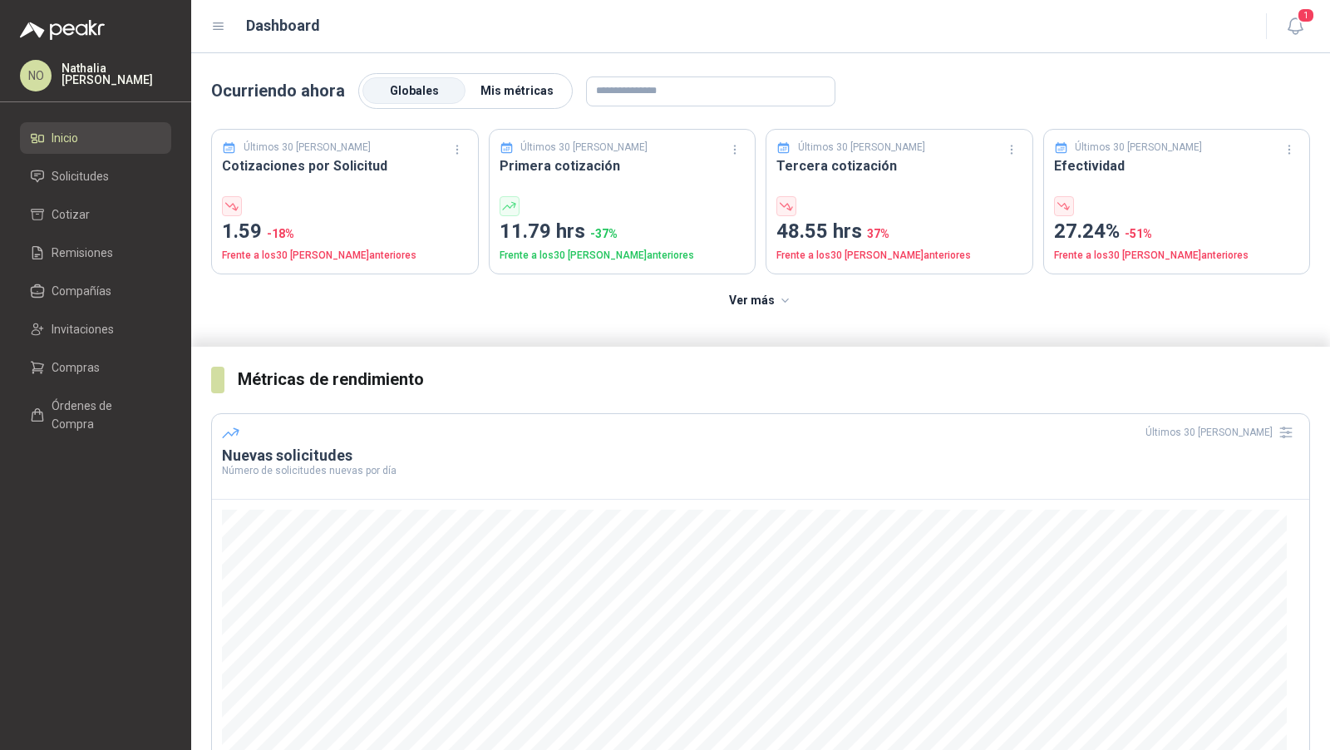
click at [504, 84] on span "Mis métricas" at bounding box center [517, 90] width 73 height 13
click at [432, 89] on label "Globales" at bounding box center [413, 91] width 103 height 27
click at [99, 178] on span "Solicitudes" at bounding box center [80, 176] width 57 height 18
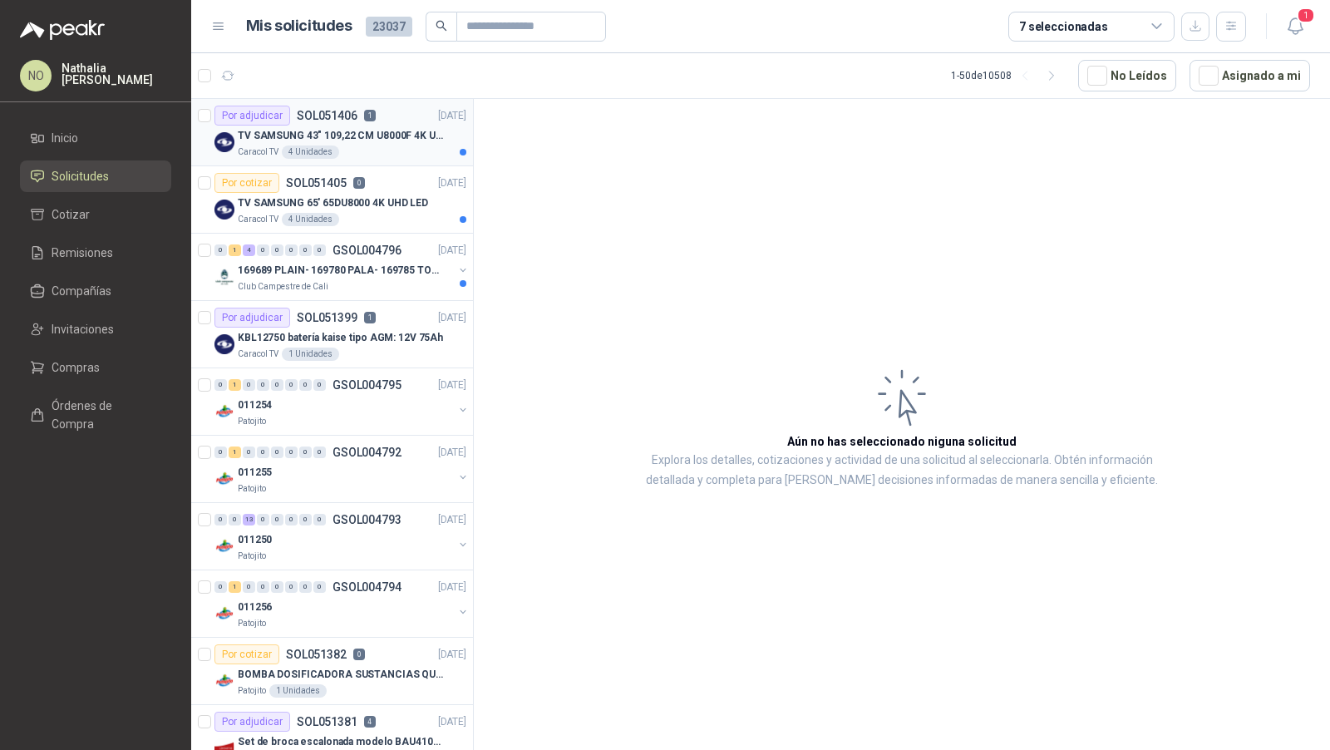
click at [403, 128] on p "TV SAMSUNG 43" 109,22 CM U8000F 4K UHD" at bounding box center [341, 136] width 207 height 16
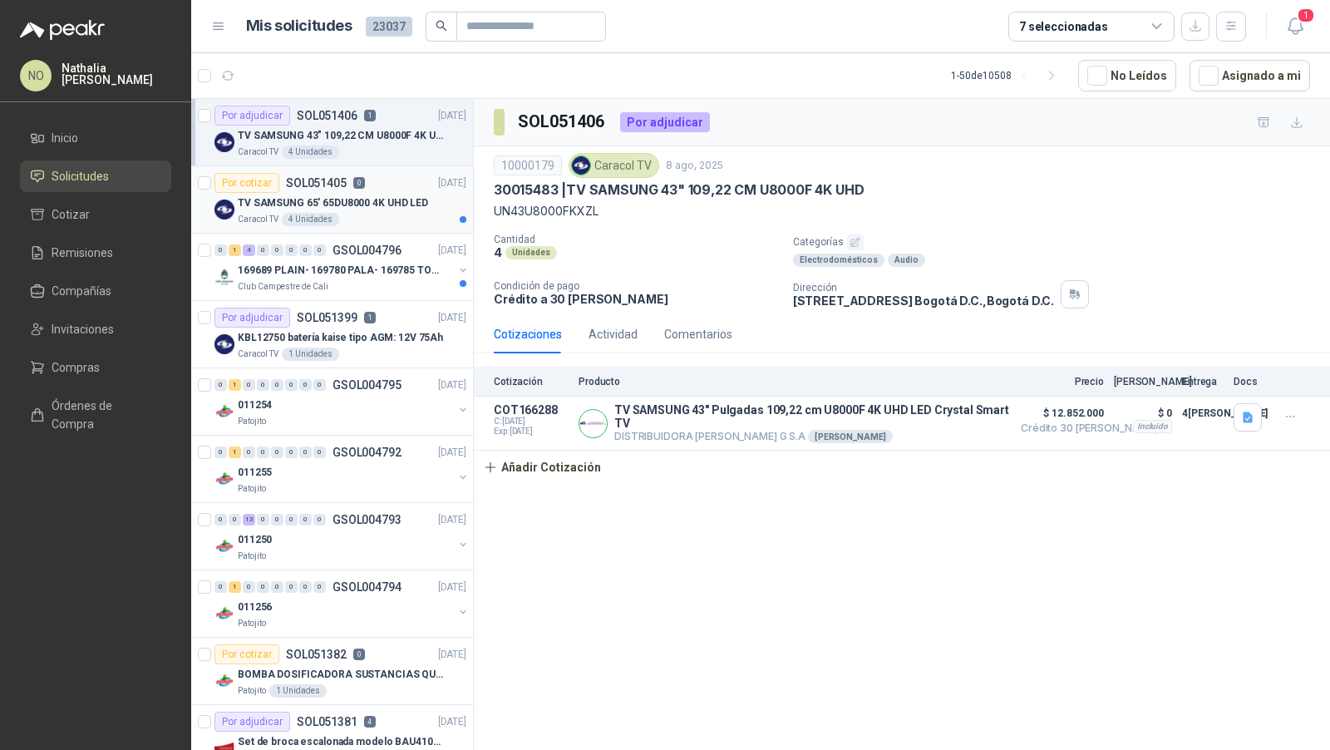
click at [390, 187] on div "Por cotizar SOL051405 0 [DATE]" at bounding box center [341, 183] width 252 height 20
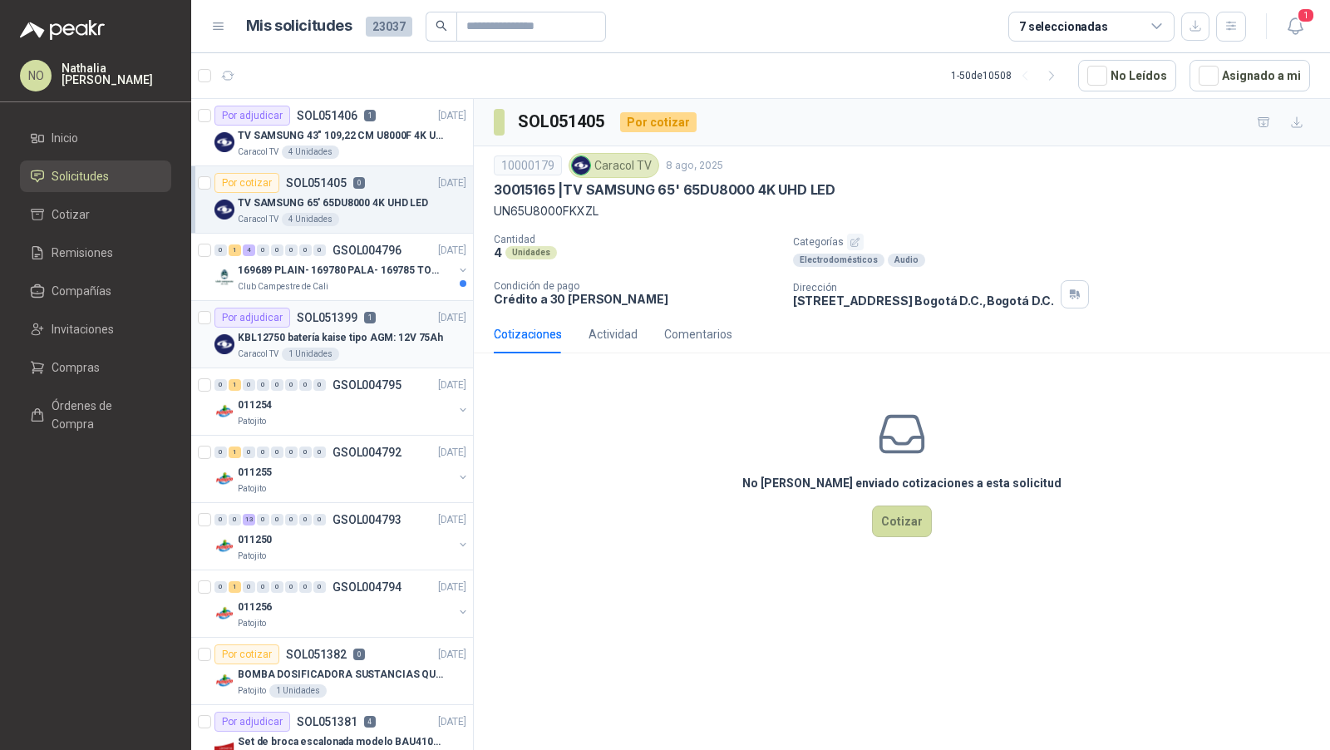
click at [414, 348] on div "Caracol TV 1 Unidades" at bounding box center [352, 354] width 229 height 13
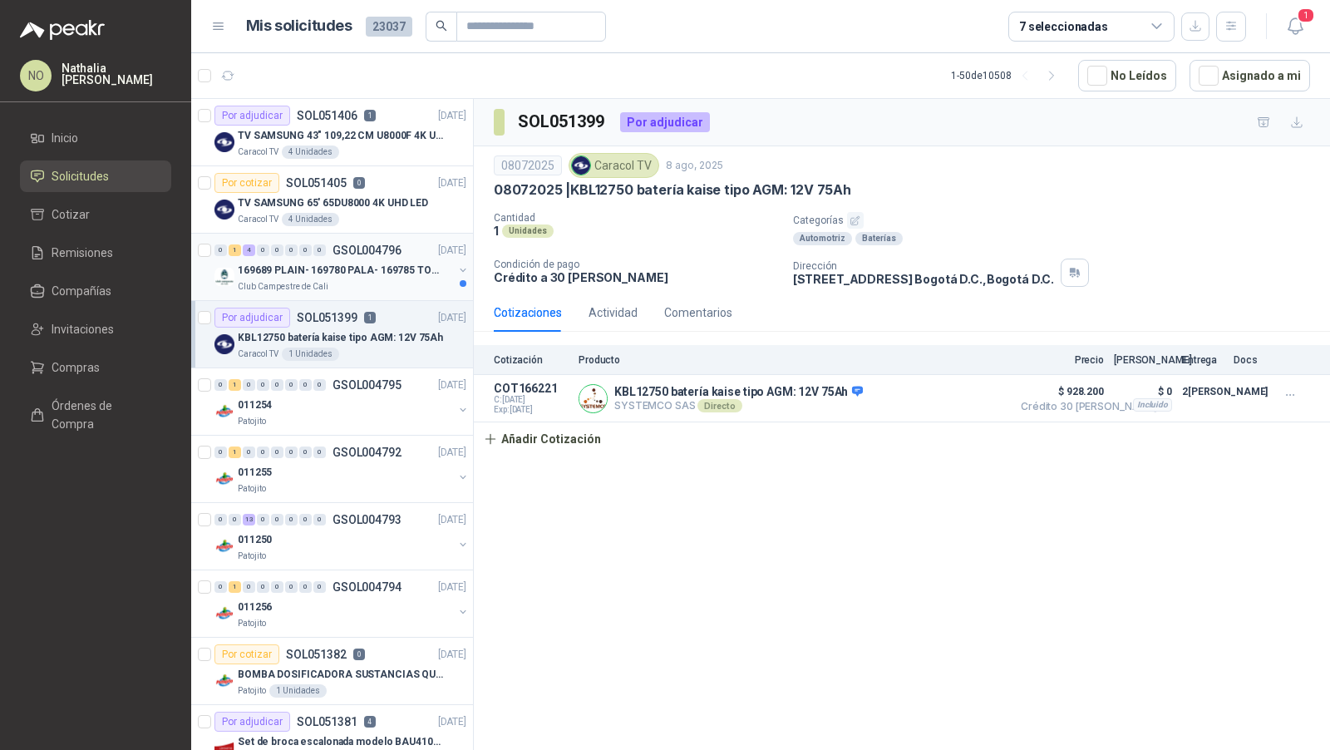
click at [392, 286] on div "Club Campestre de Cali" at bounding box center [345, 286] width 215 height 13
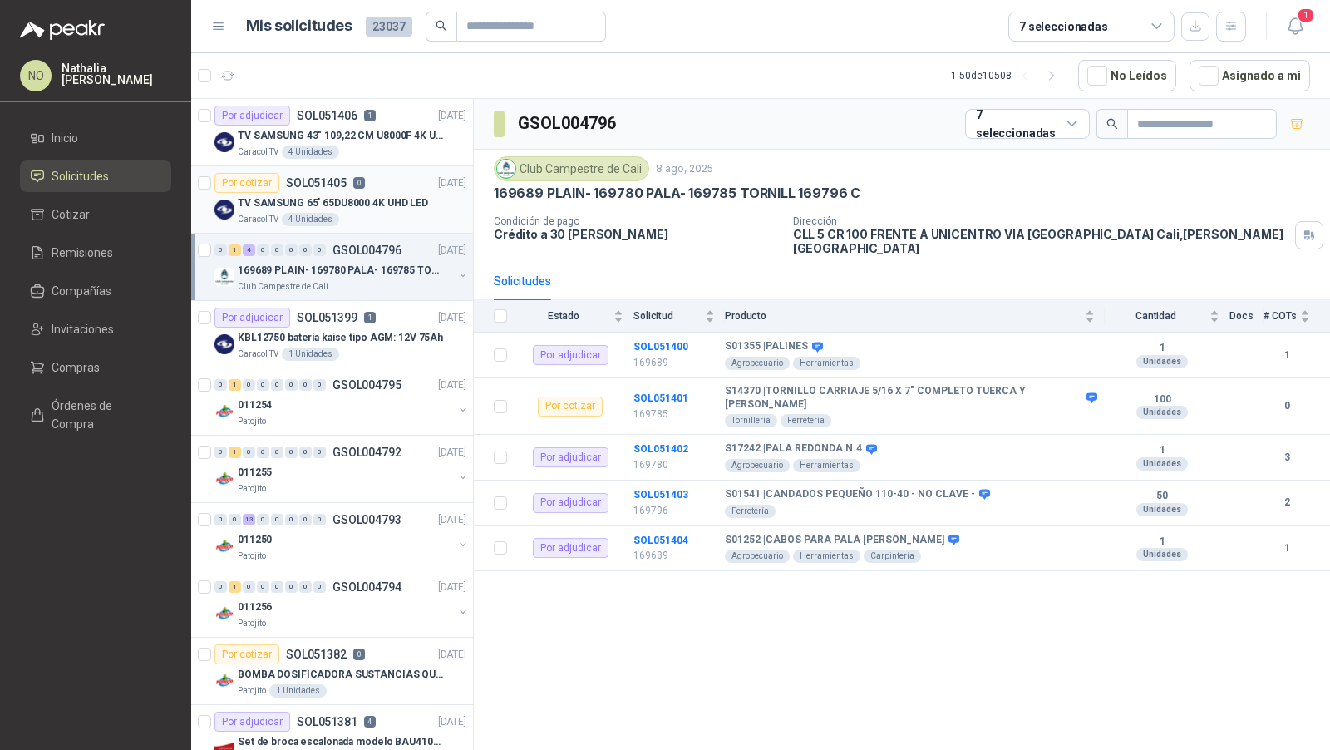
click at [390, 166] on article "Por cotizar SOL051405 0 [DATE] TV SAMSUNG 65' 65DU8000 4K UHD LED Caracol TV 4 …" at bounding box center [332, 199] width 282 height 67
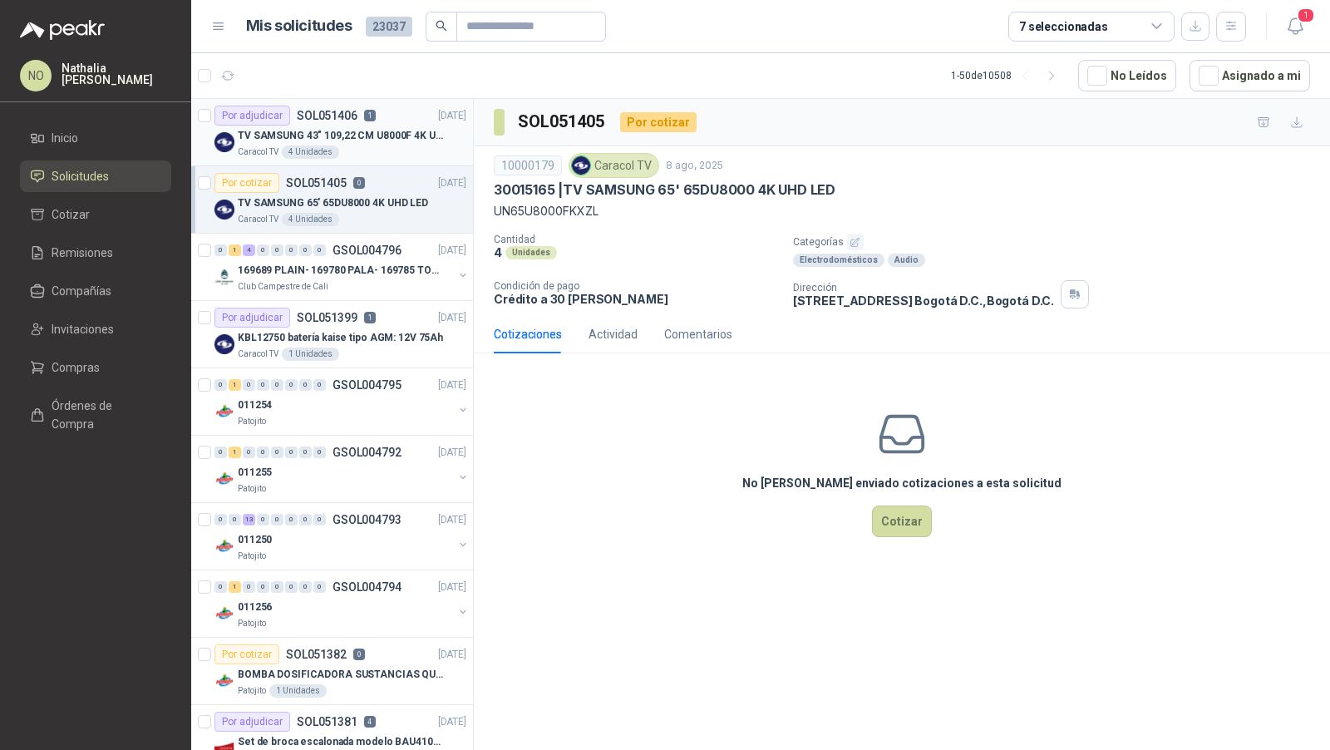
click at [393, 133] on p "TV SAMSUNG 43" 109,22 CM U8000F 4K UHD" at bounding box center [341, 136] width 207 height 16
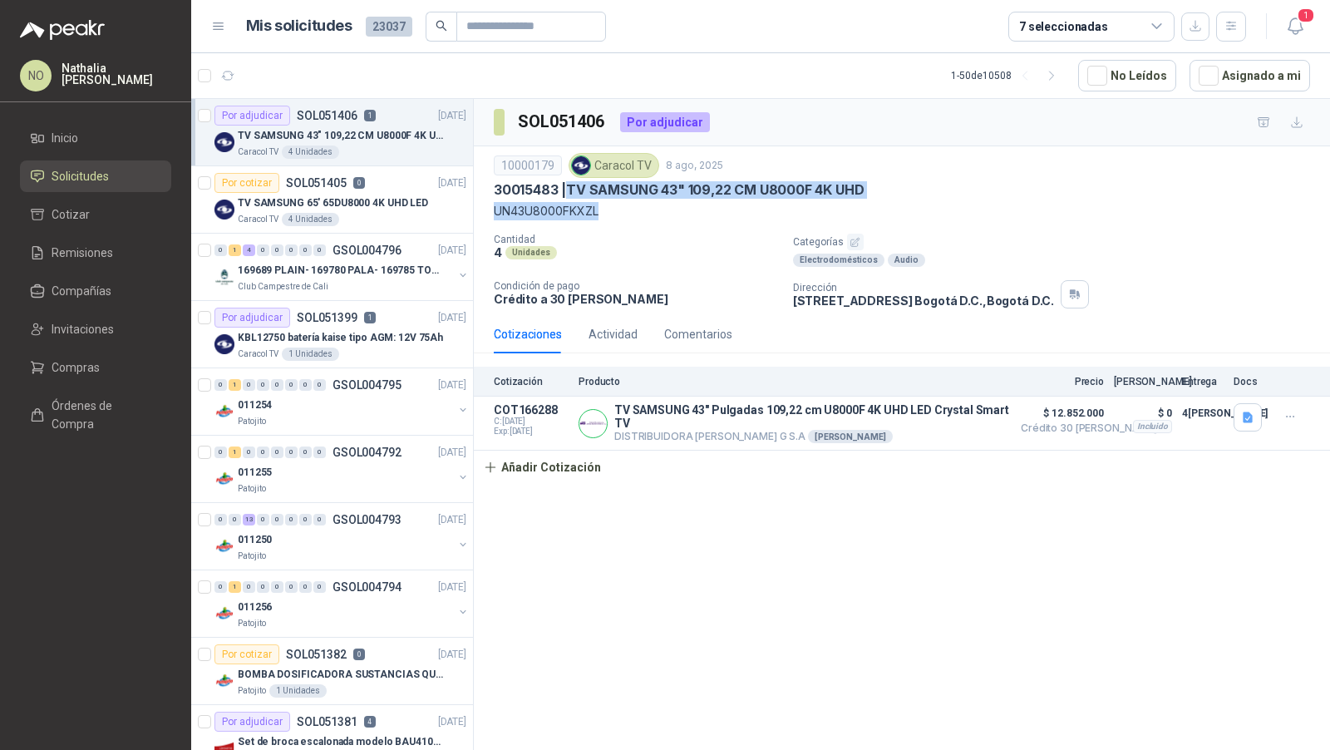
drag, startPoint x: 574, startPoint y: 187, endPoint x: 627, endPoint y: 206, distance: 56.5
click at [627, 207] on div "10000179 Caracol TV 8 ago, 2025 30015483 | TV SAMSUNG 43" 109,22 CM U8000F 4K U…" at bounding box center [902, 186] width 816 height 67
copy div "TV SAMSUNG 43" 109,22 CM U8000F 4K UHD UN43U8000FKXZL"
click at [584, 186] on p "30015483 | TV SAMSUNG 43" 109,22 CM U8000F 4K UHD" at bounding box center [679, 189] width 370 height 17
drag, startPoint x: 573, startPoint y: 188, endPoint x: 869, endPoint y: 200, distance: 296.2
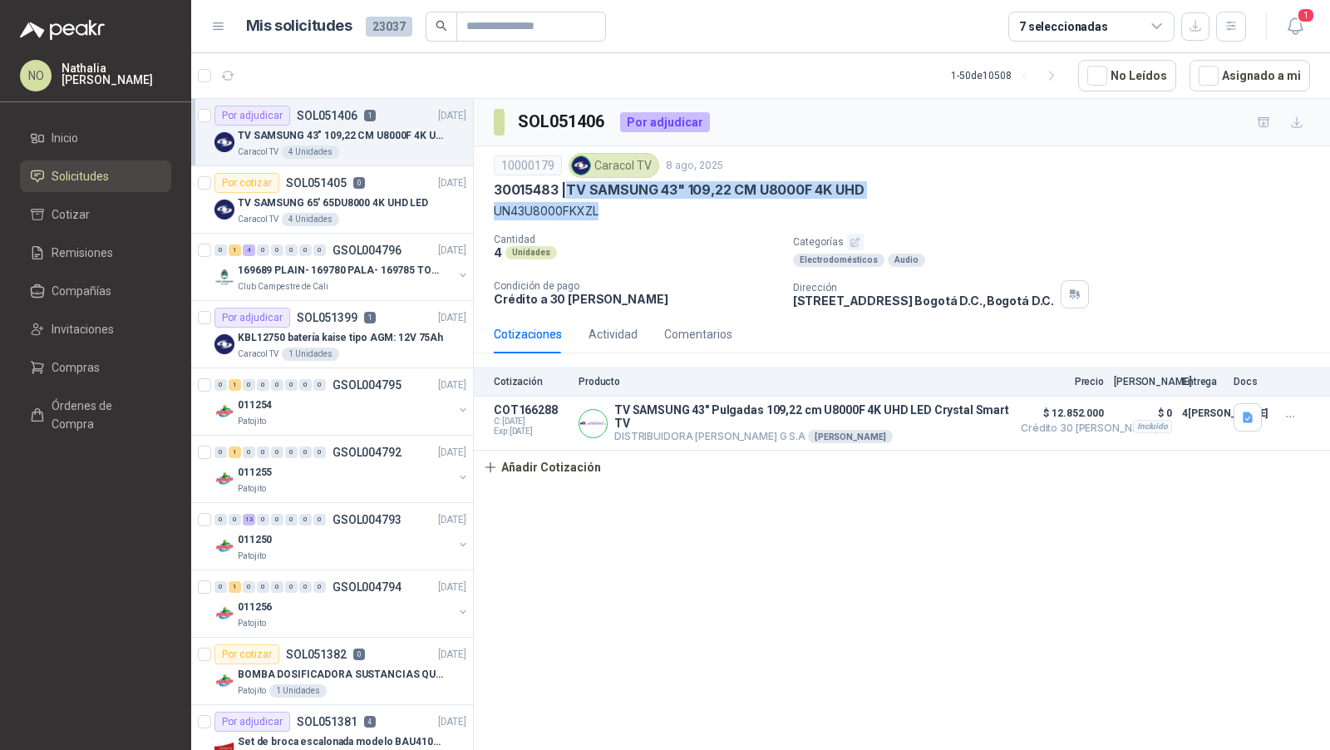
click at [869, 200] on div "10000179 Caracol TV 8 ago, 2025 30015483 | TV SAMSUNG 43" 109,22 CM U8000F 4K U…" at bounding box center [902, 186] width 816 height 67
copy p "TV SAMSUNG 43" 109,22 CM U8000F 4K UHD"
click at [386, 220] on div "Caracol TV 4 Unidades" at bounding box center [352, 219] width 229 height 13
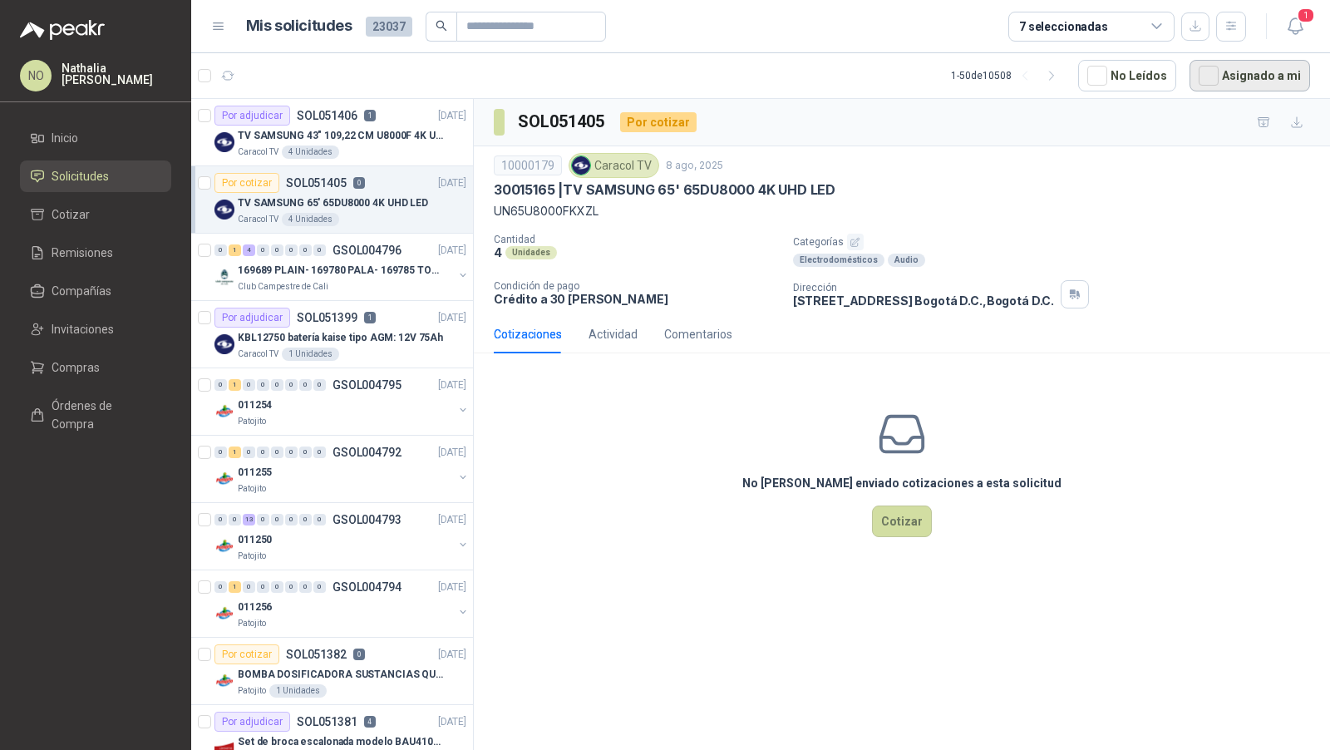
click at [1231, 71] on button "Asignado a mi" at bounding box center [1250, 76] width 121 height 32
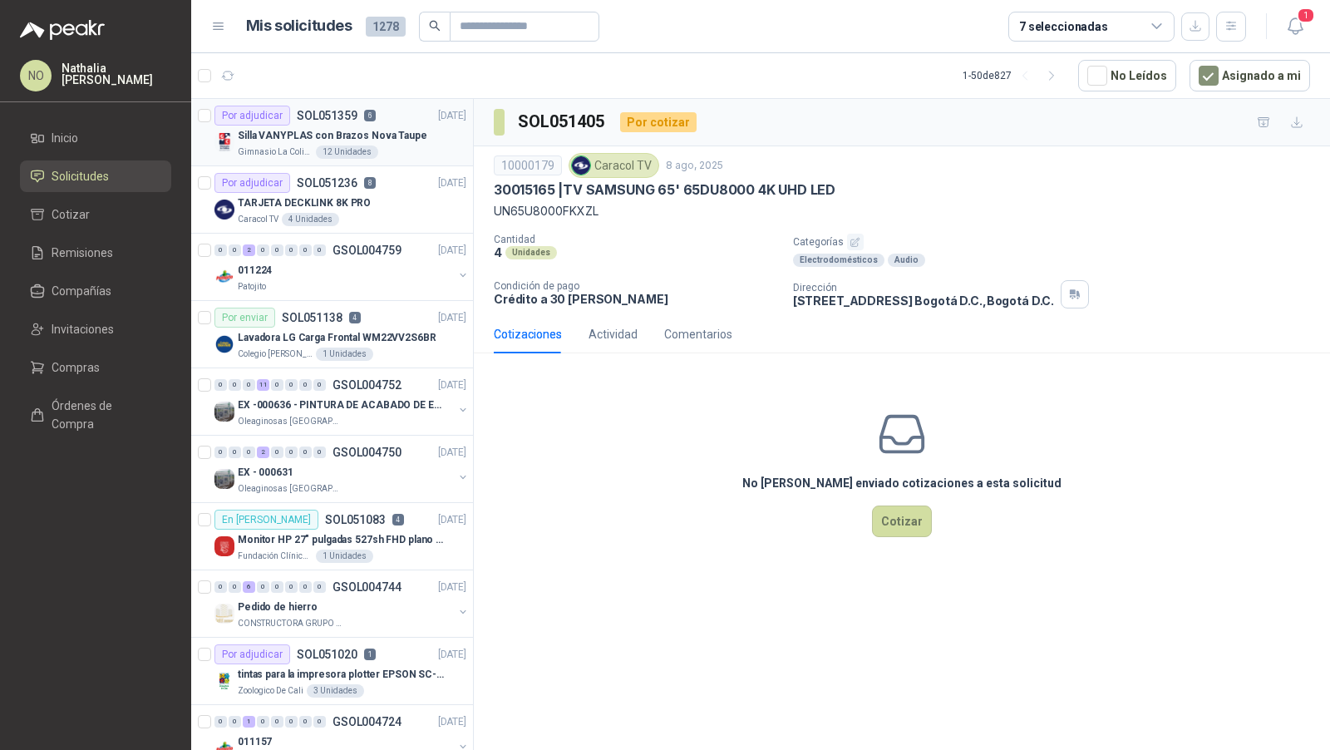
click at [379, 134] on p "Silla VANYPLAS con Brazos Nova Taupe" at bounding box center [333, 136] width 190 height 16
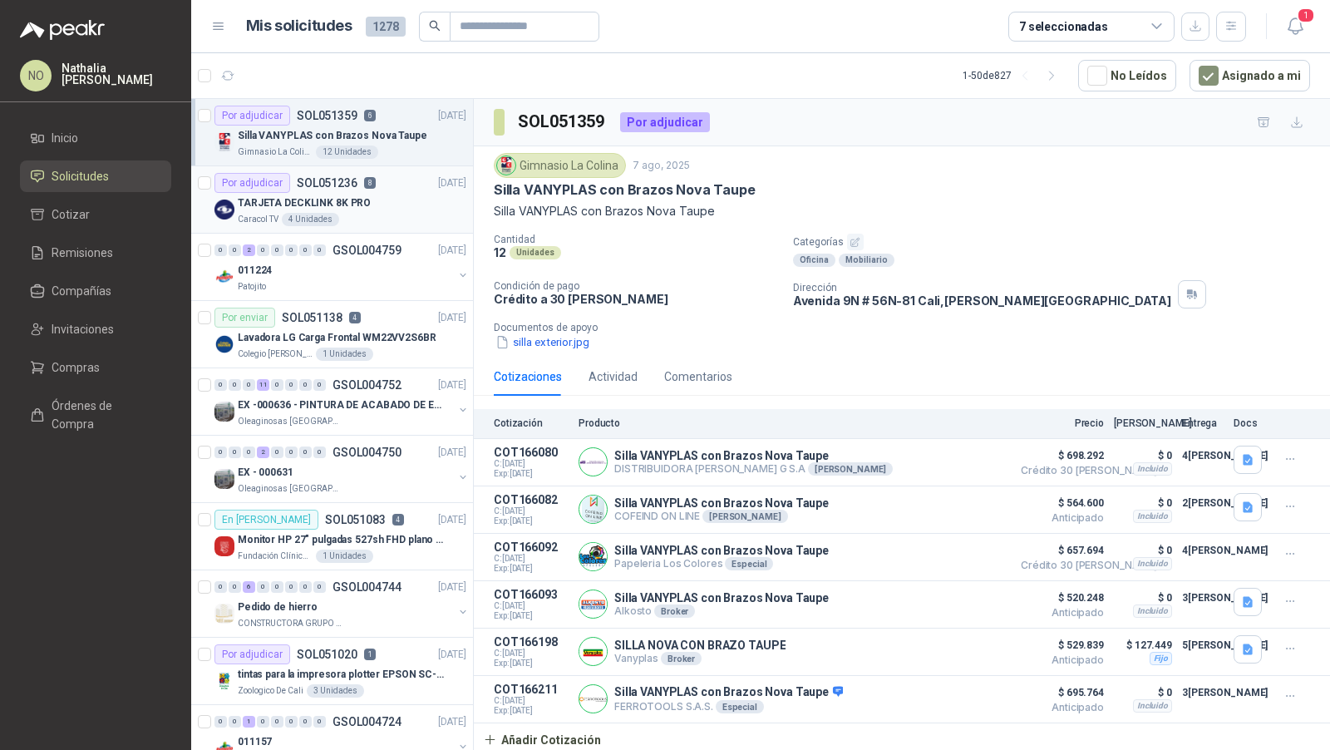
click at [396, 181] on div "Por adjudicar SOL051236 8 [DATE]" at bounding box center [341, 183] width 252 height 20
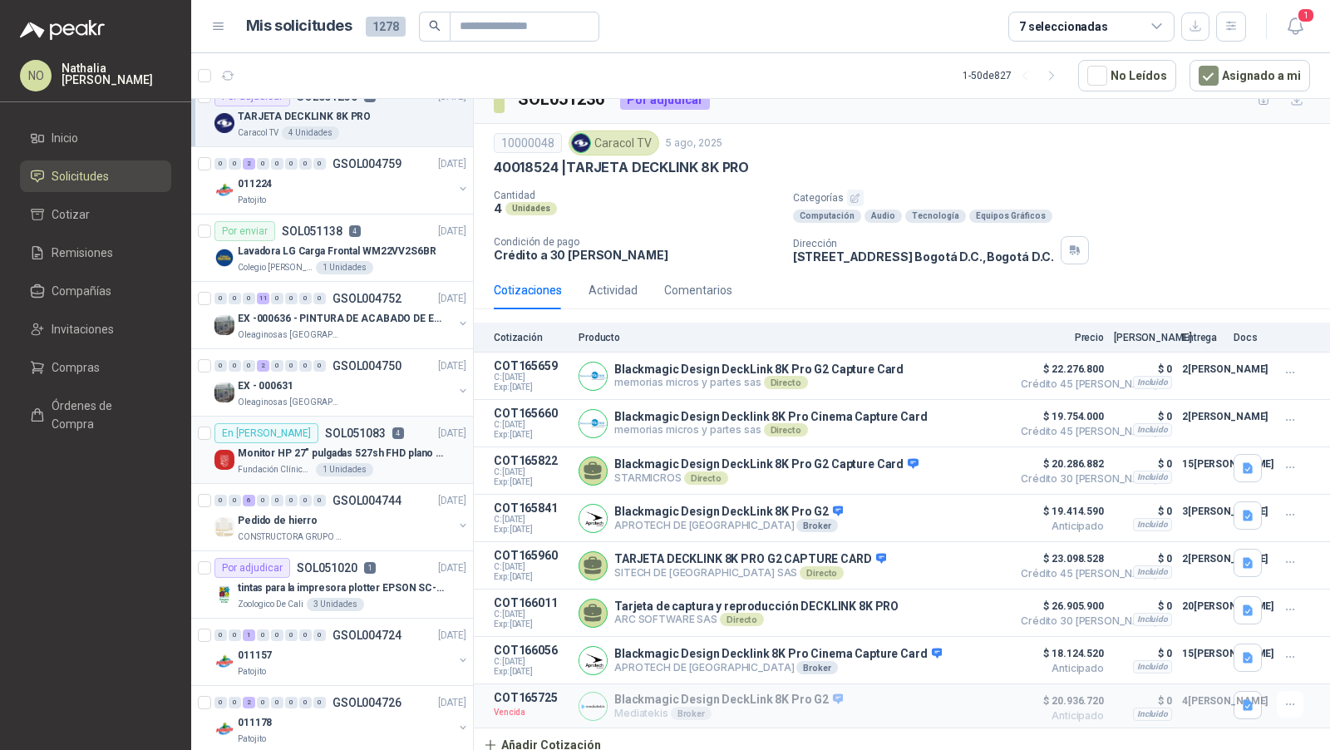
scroll to position [109, 0]
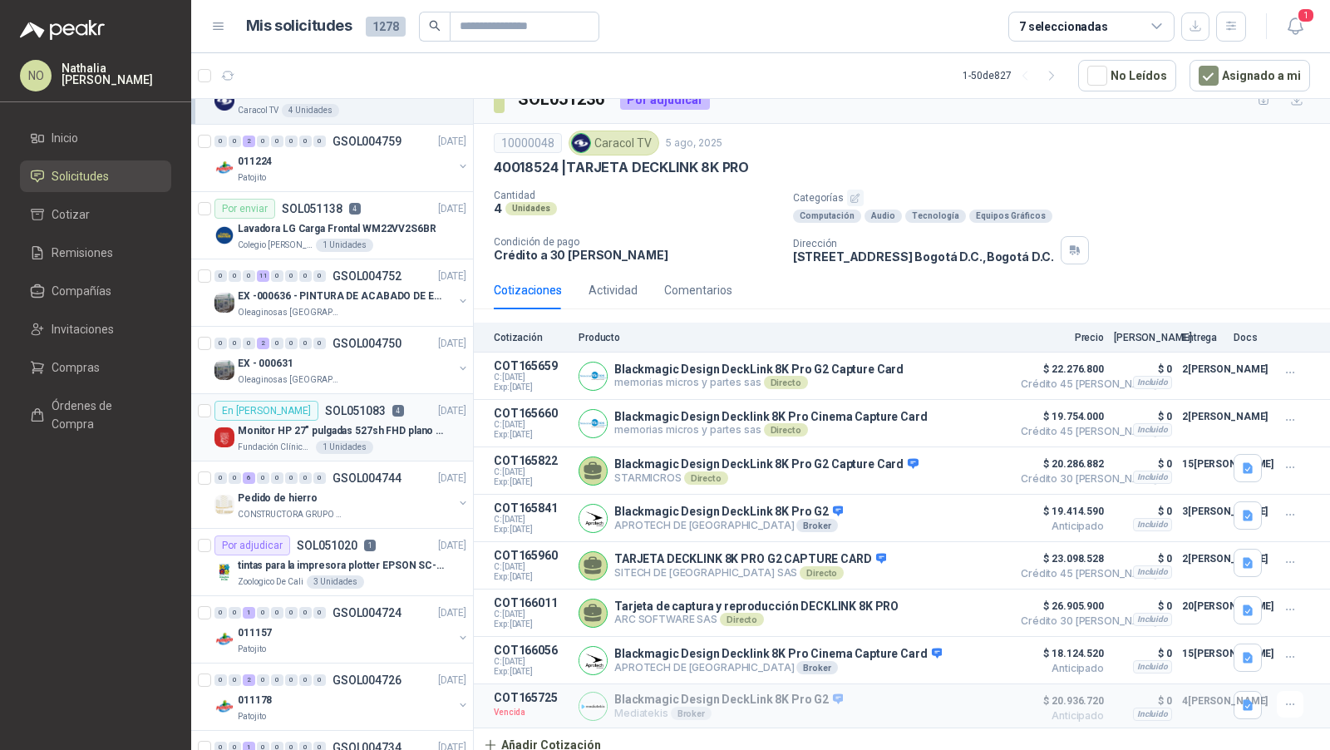
click at [369, 560] on p "tintas para la impresora plotter EPSON SC-T3100" at bounding box center [341, 566] width 207 height 16
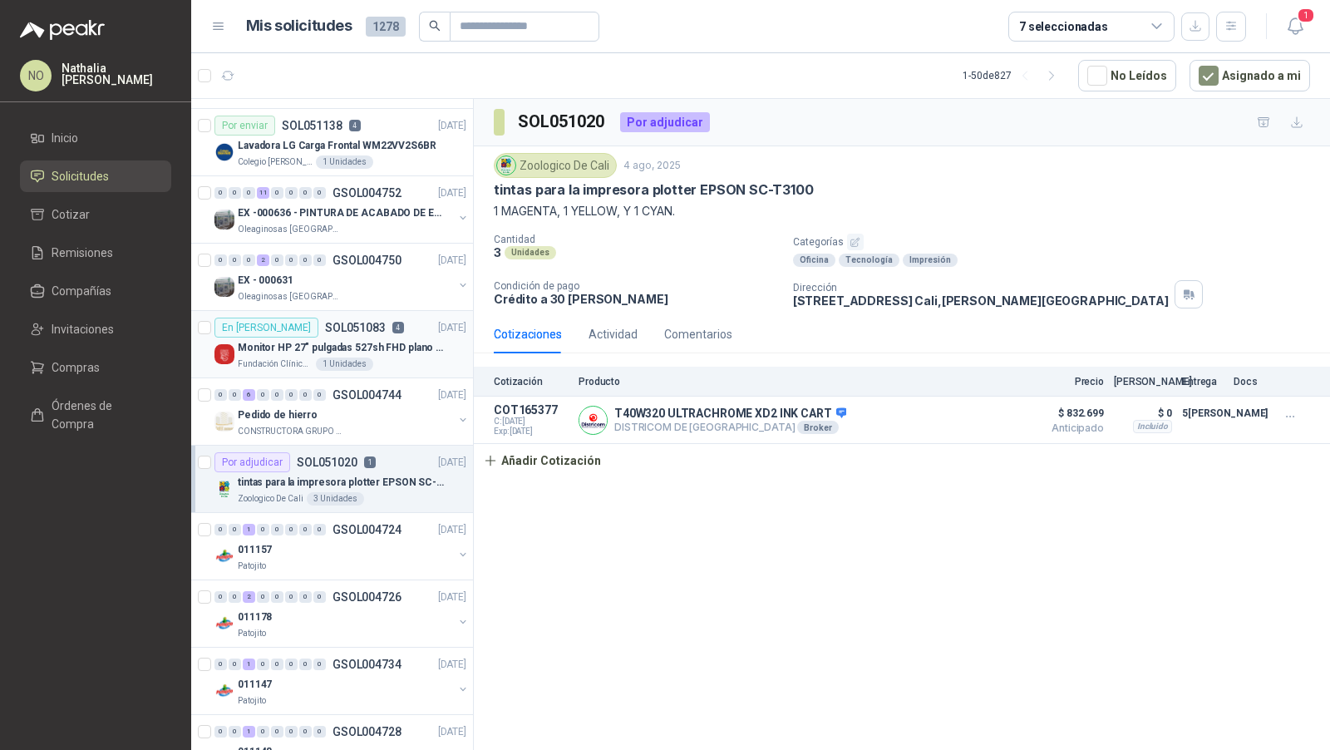
scroll to position [194, 0]
click at [369, 560] on div "Patojito" at bounding box center [345, 564] width 215 height 13
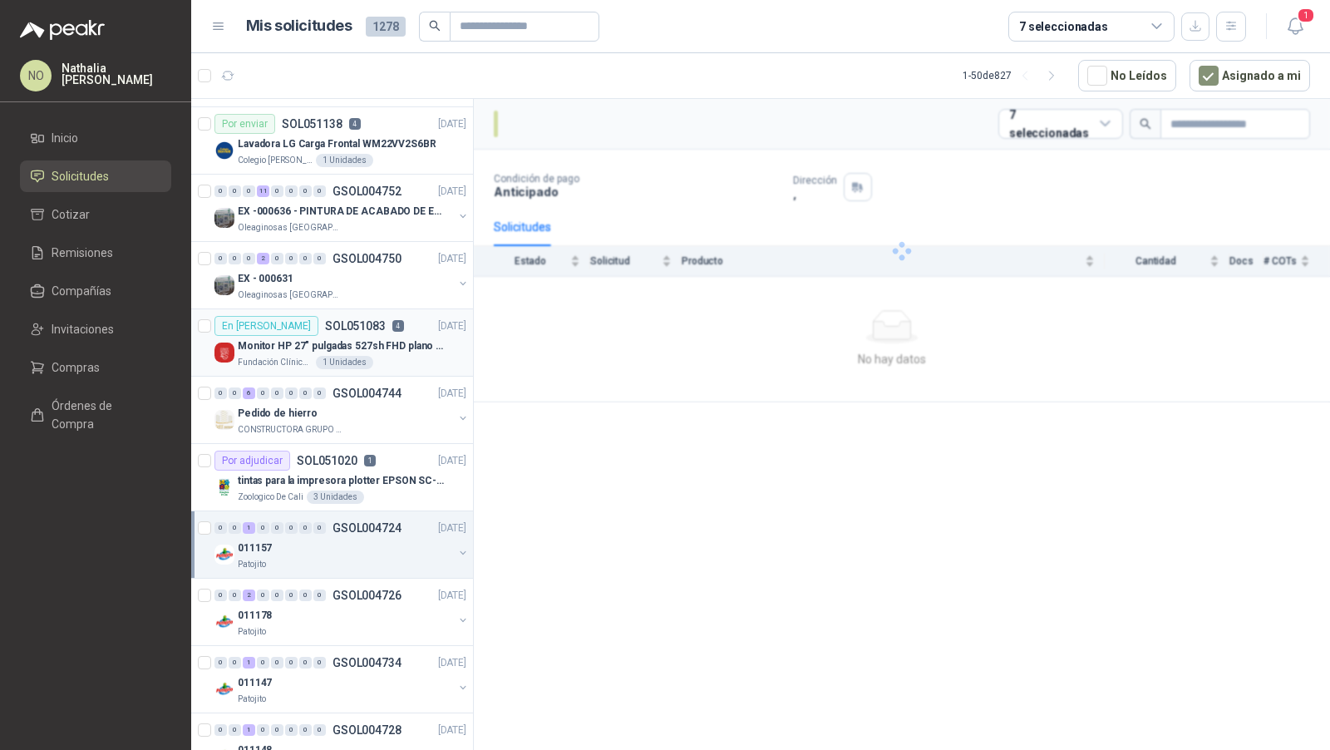
click at [369, 560] on div "Patojito" at bounding box center [345, 564] width 215 height 13
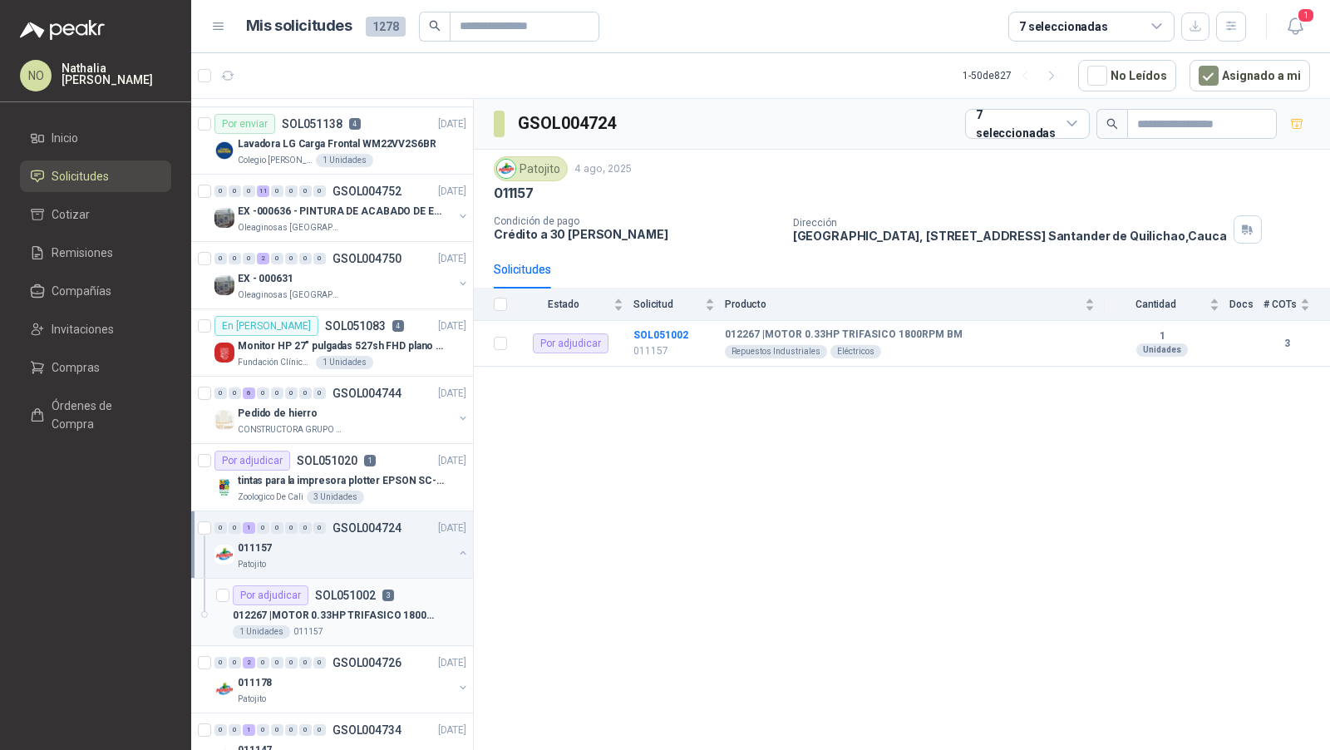
click at [370, 608] on p "012267 | MOTOR 0.33HP TRIFASICO 1800RPM BM" at bounding box center [336, 616] width 207 height 16
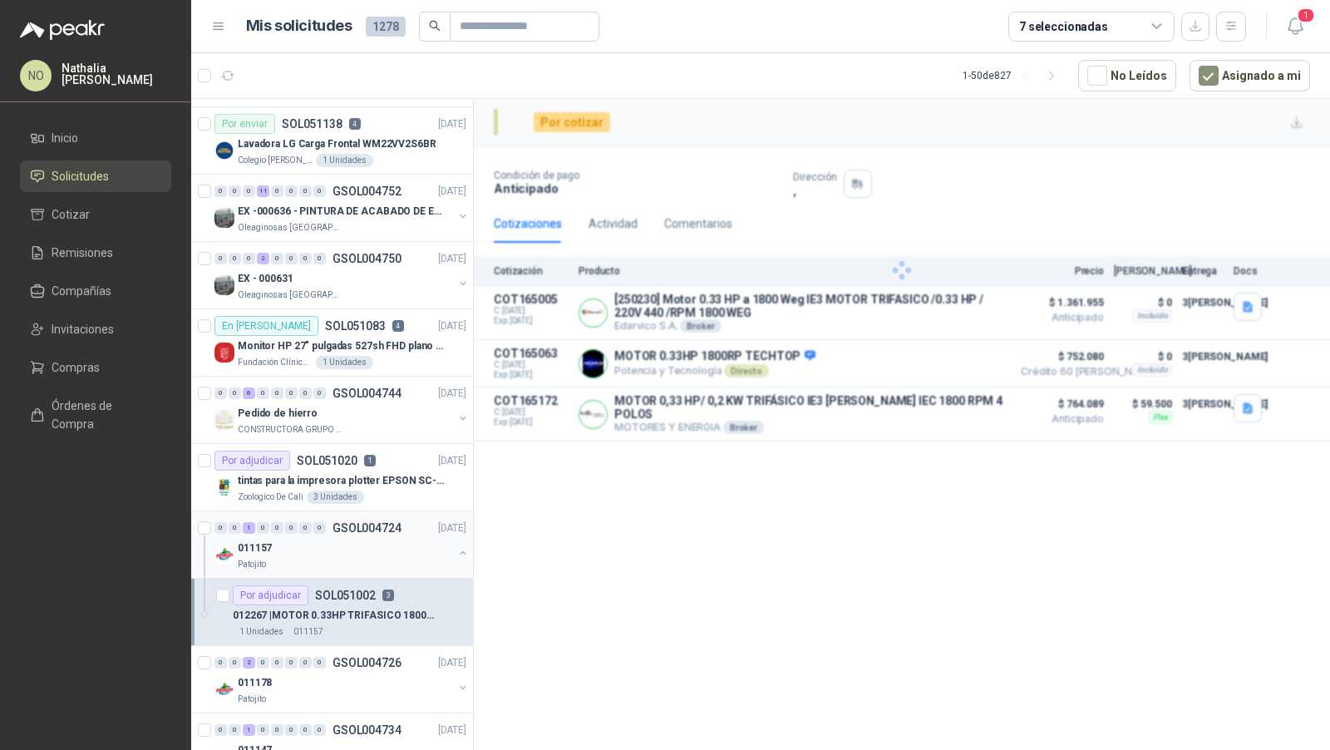
click at [362, 540] on div "011157" at bounding box center [345, 548] width 215 height 20
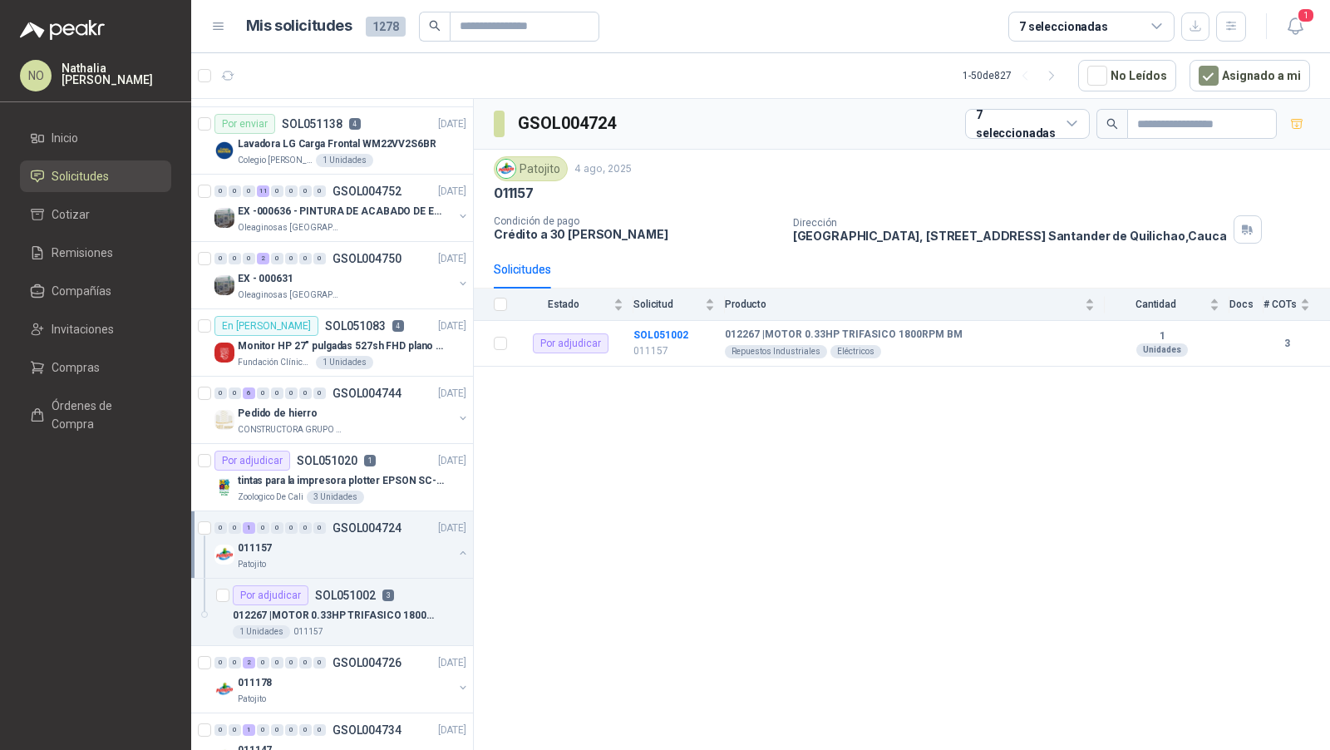
click at [362, 540] on div "011157" at bounding box center [345, 548] width 215 height 20
click at [355, 408] on div "Pedido de hierro" at bounding box center [345, 413] width 215 height 20
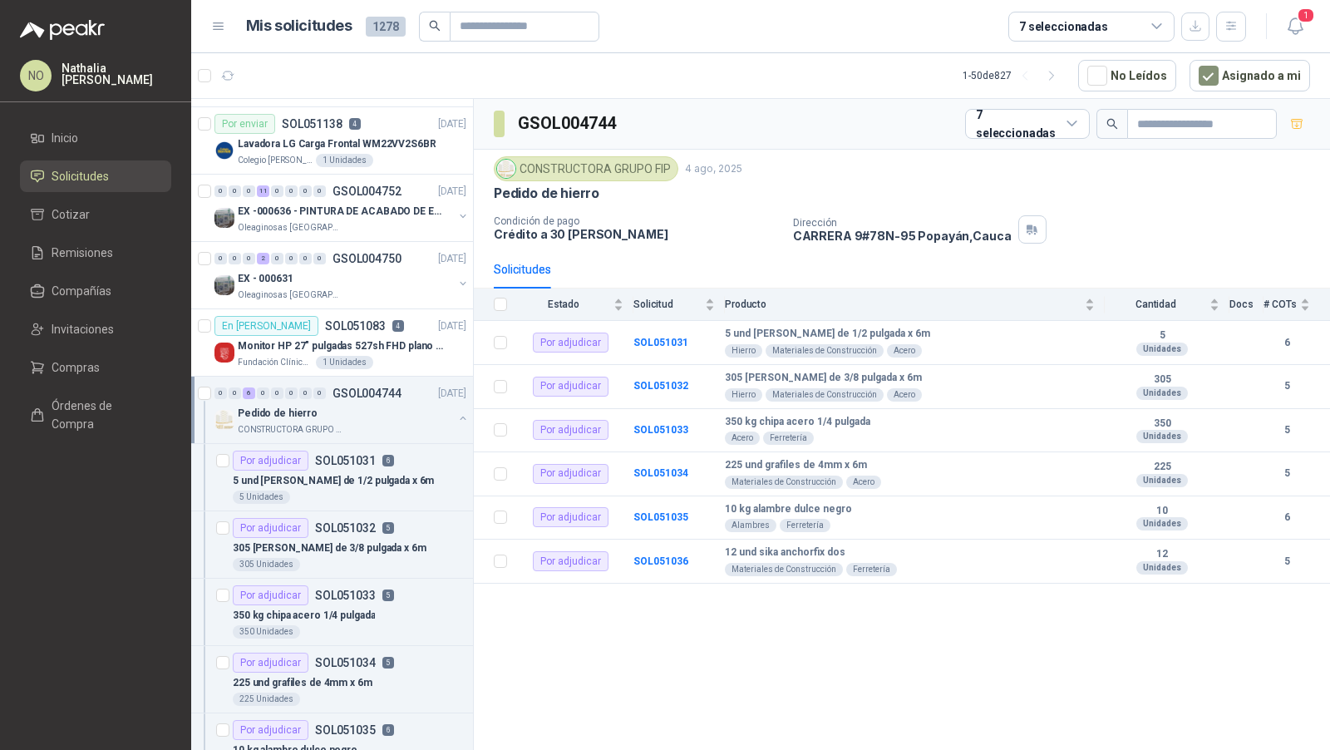
click at [355, 408] on div "Pedido de hierro" at bounding box center [345, 413] width 215 height 20
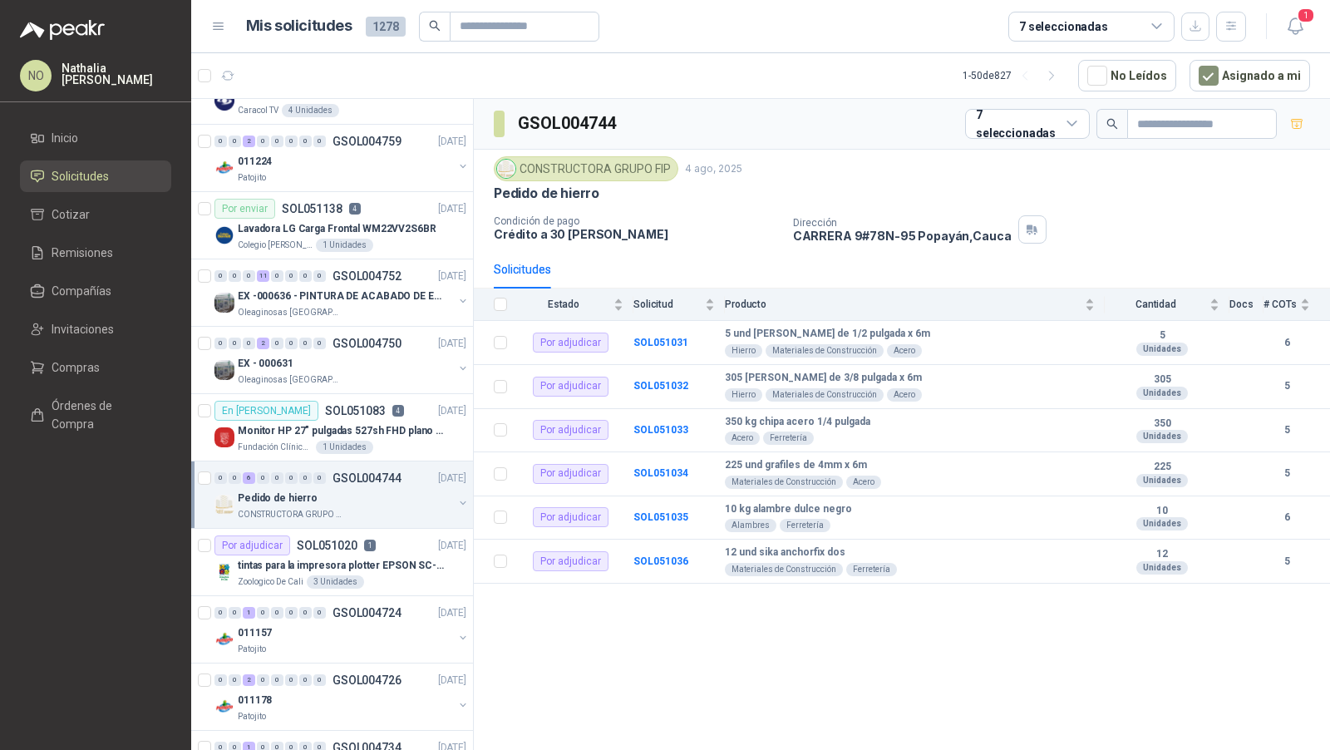
scroll to position [80, 0]
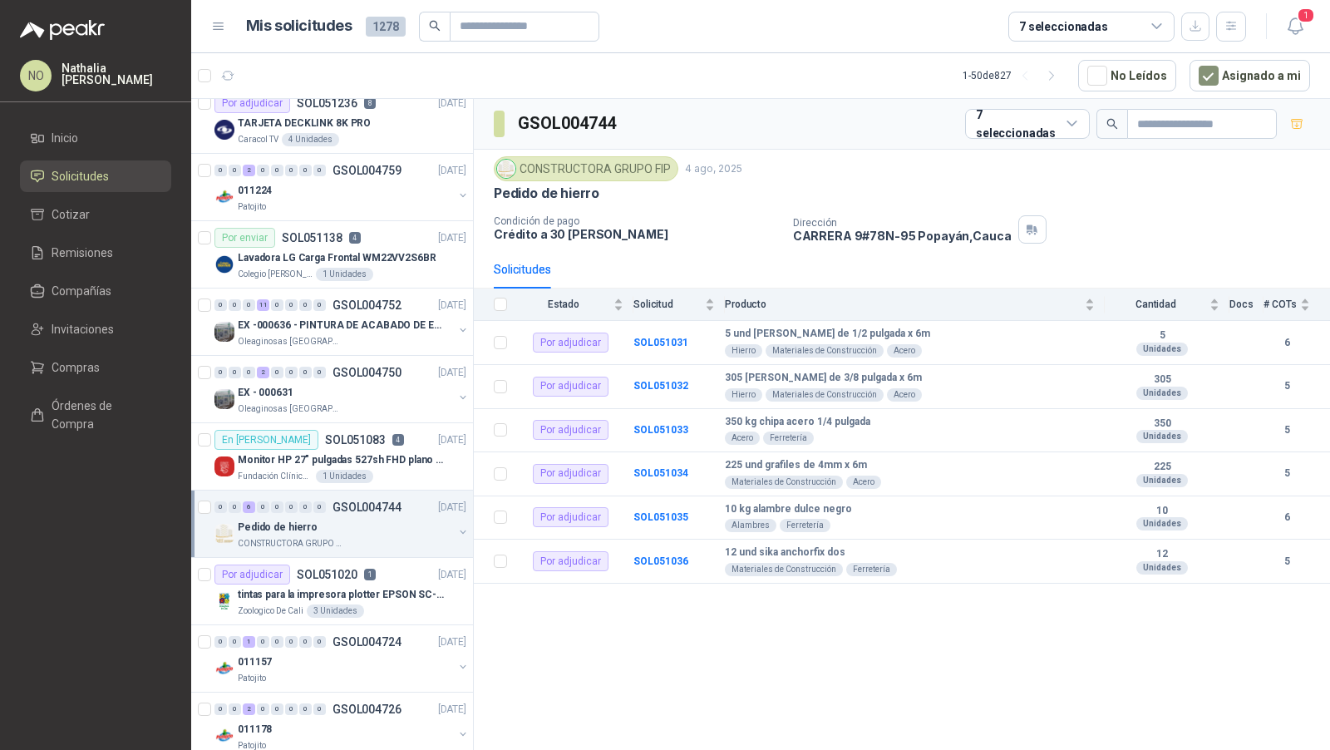
click at [355, 408] on div "Oleaginosas [GEOGRAPHIC_DATA][PERSON_NAME]" at bounding box center [345, 408] width 215 height 13
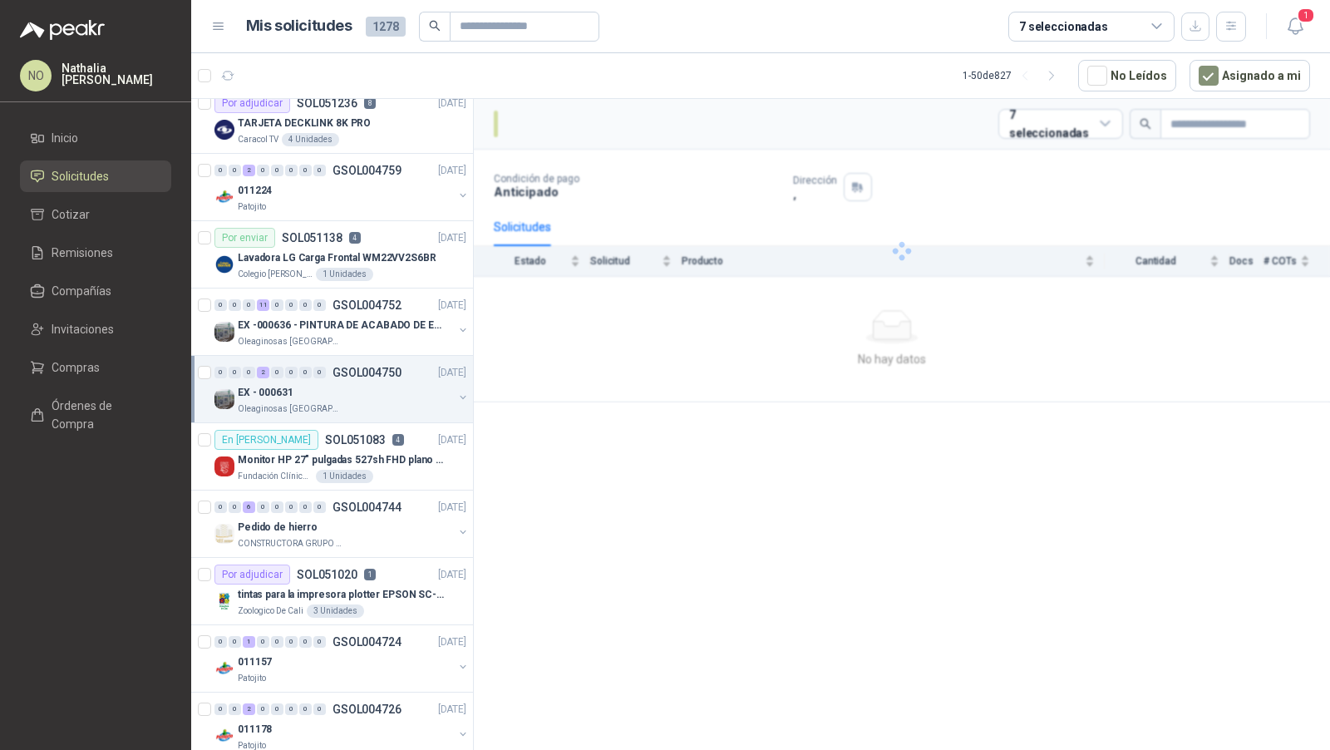
click at [351, 388] on div "EX - 000631" at bounding box center [345, 392] width 215 height 20
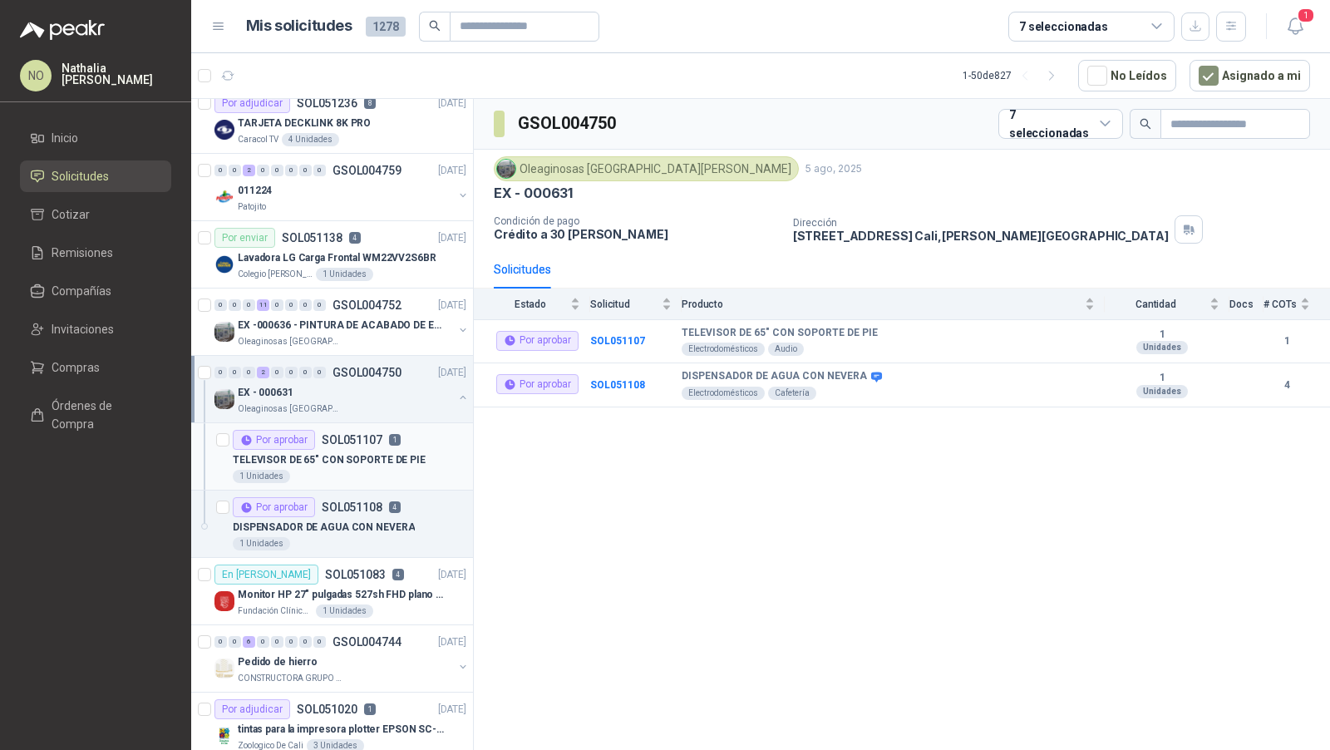
click at [349, 435] on p "SOL051107" at bounding box center [352, 440] width 61 height 12
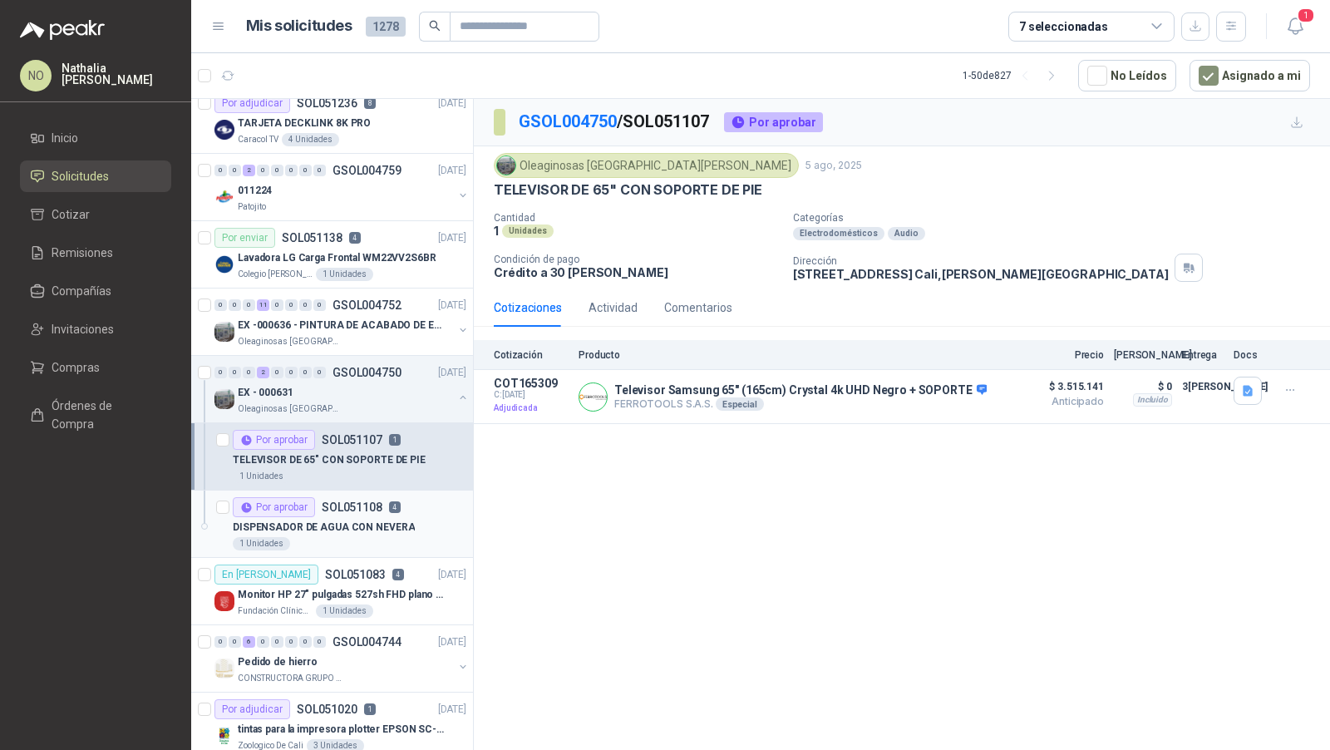
click at [352, 510] on div "Por aprobar SOL051108 4" at bounding box center [317, 507] width 168 height 20
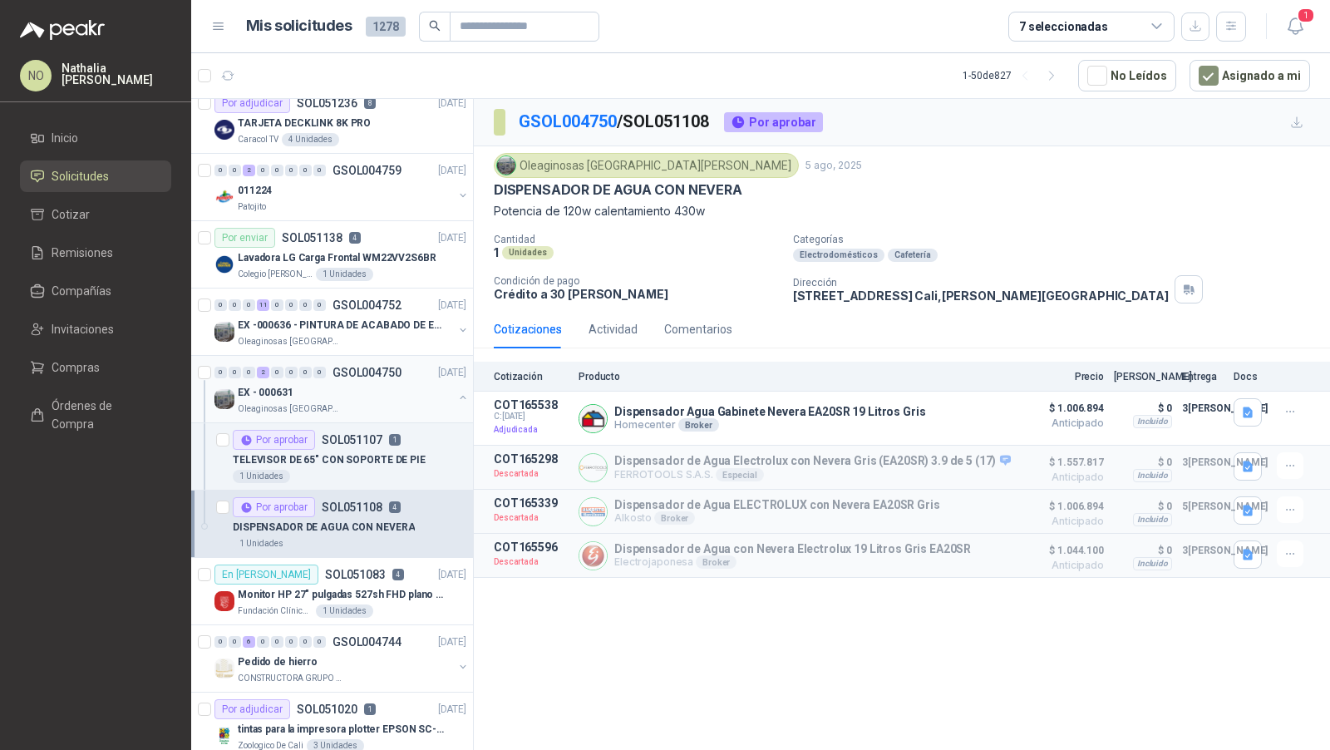
click at [377, 396] on div "EX - 000631" at bounding box center [345, 392] width 215 height 20
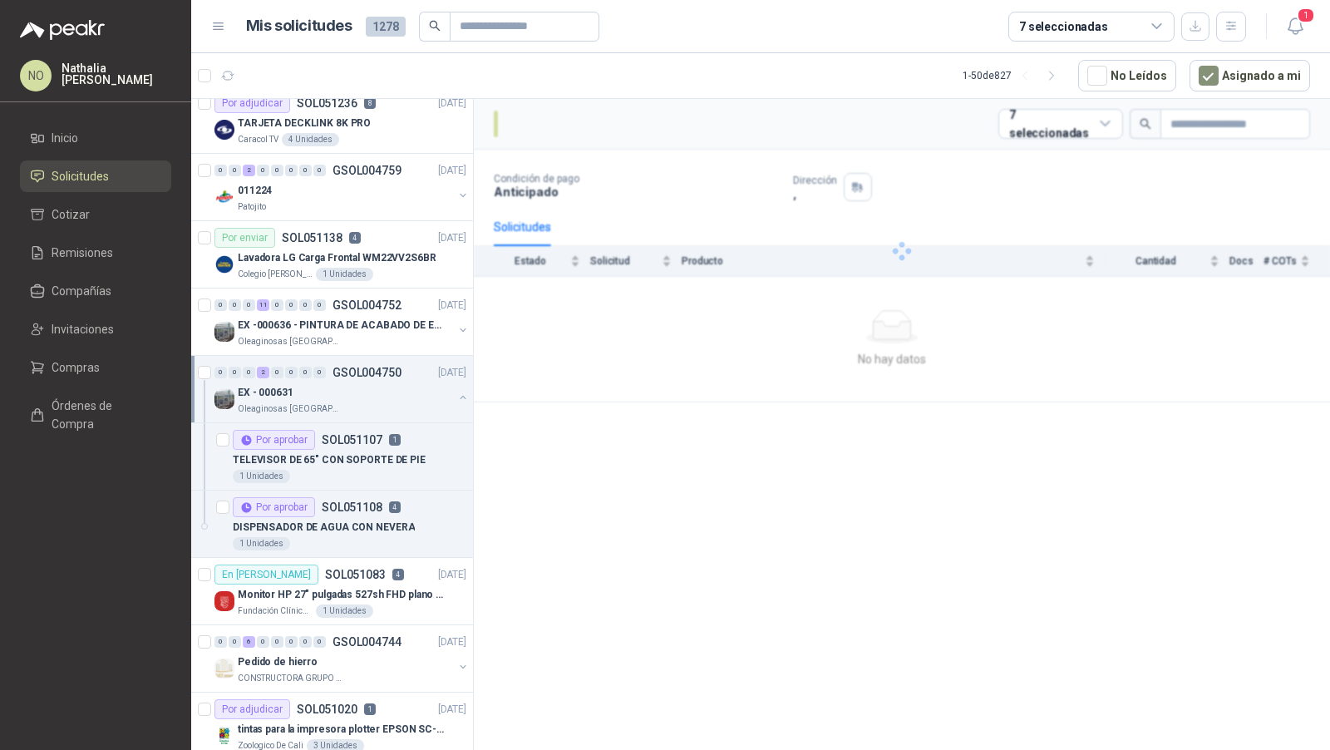
click at [377, 396] on div "EX - 000631" at bounding box center [345, 392] width 215 height 20
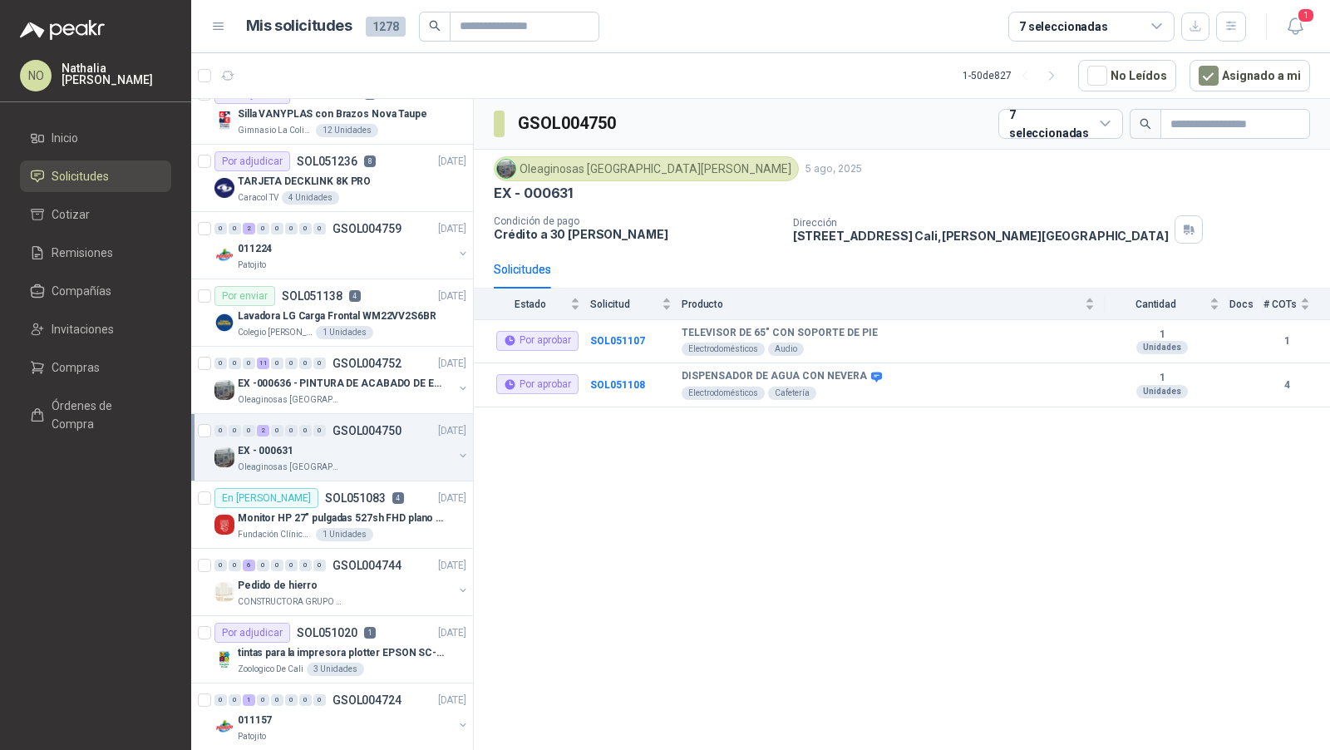
scroll to position [12, 0]
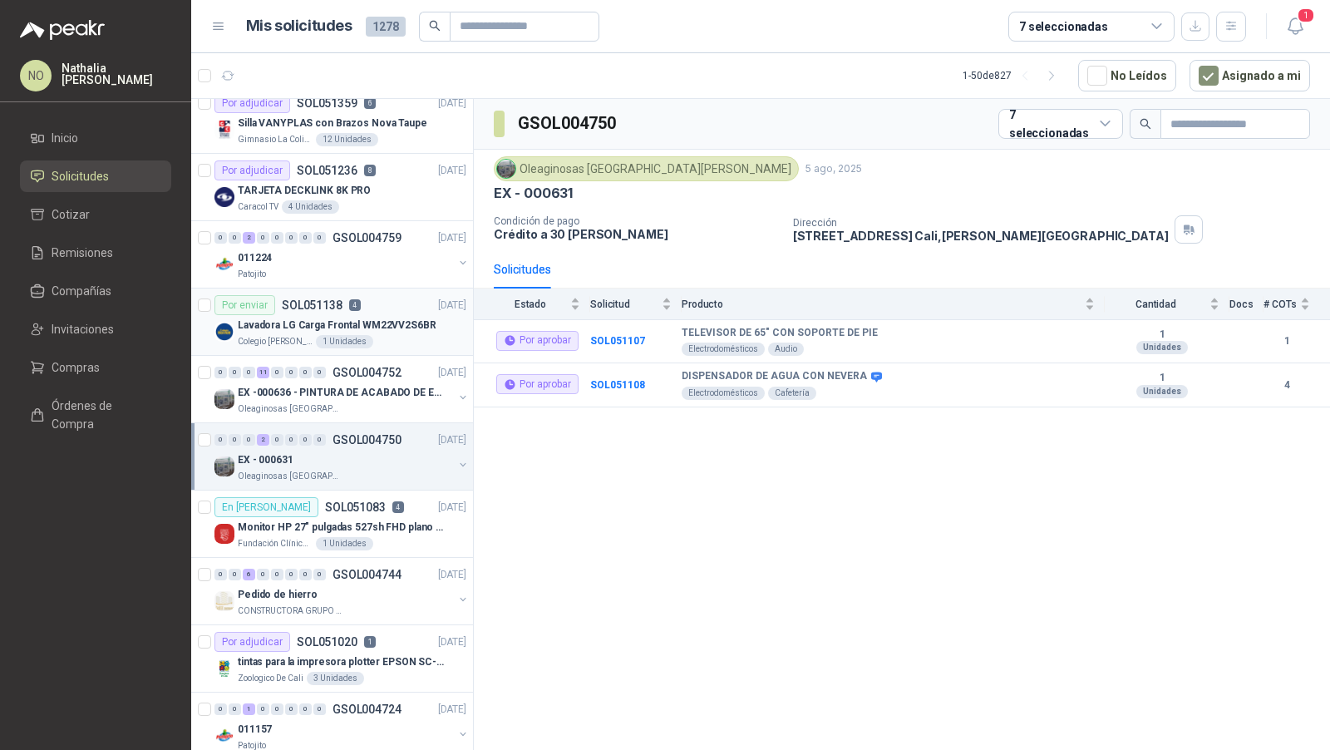
click at [391, 315] on div "Lavadora LG Carga Frontal WM22VV2S6BR" at bounding box center [352, 325] width 229 height 20
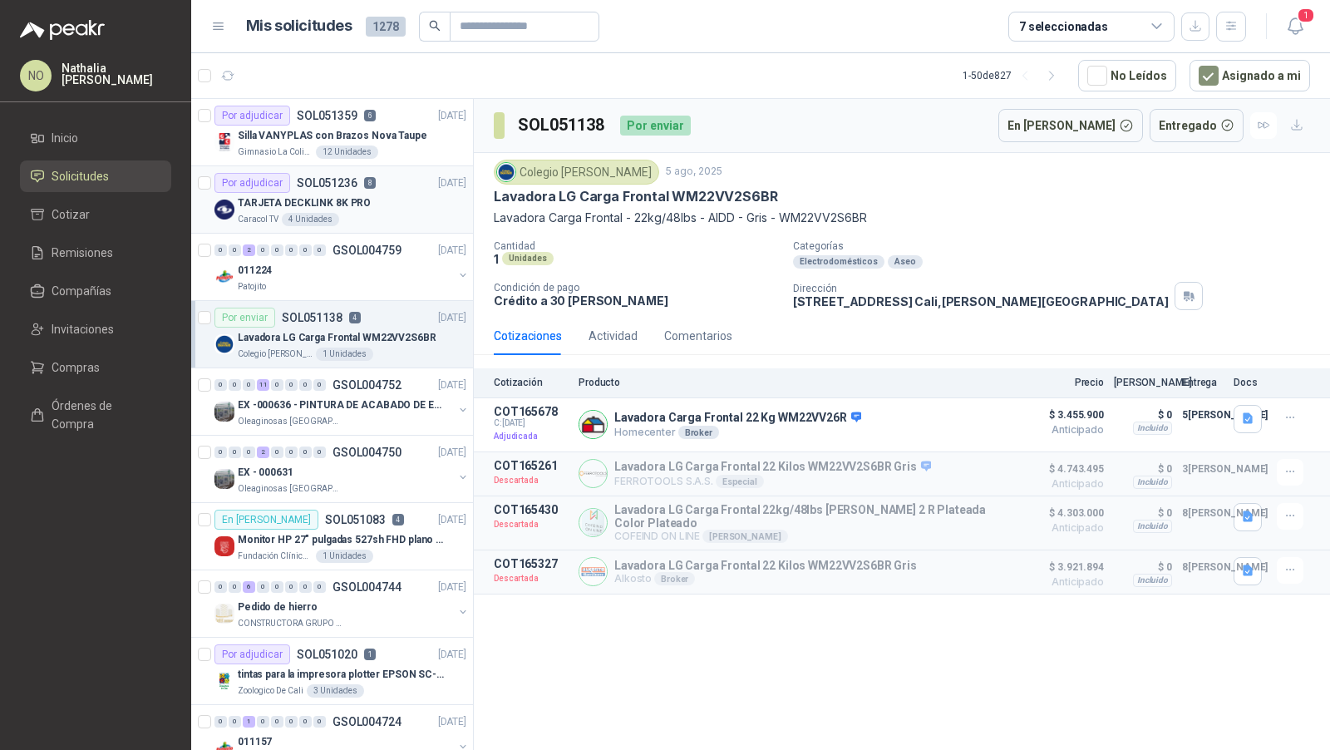
click at [380, 203] on div "TARJETA DECKLINK 8K PRO" at bounding box center [352, 203] width 229 height 20
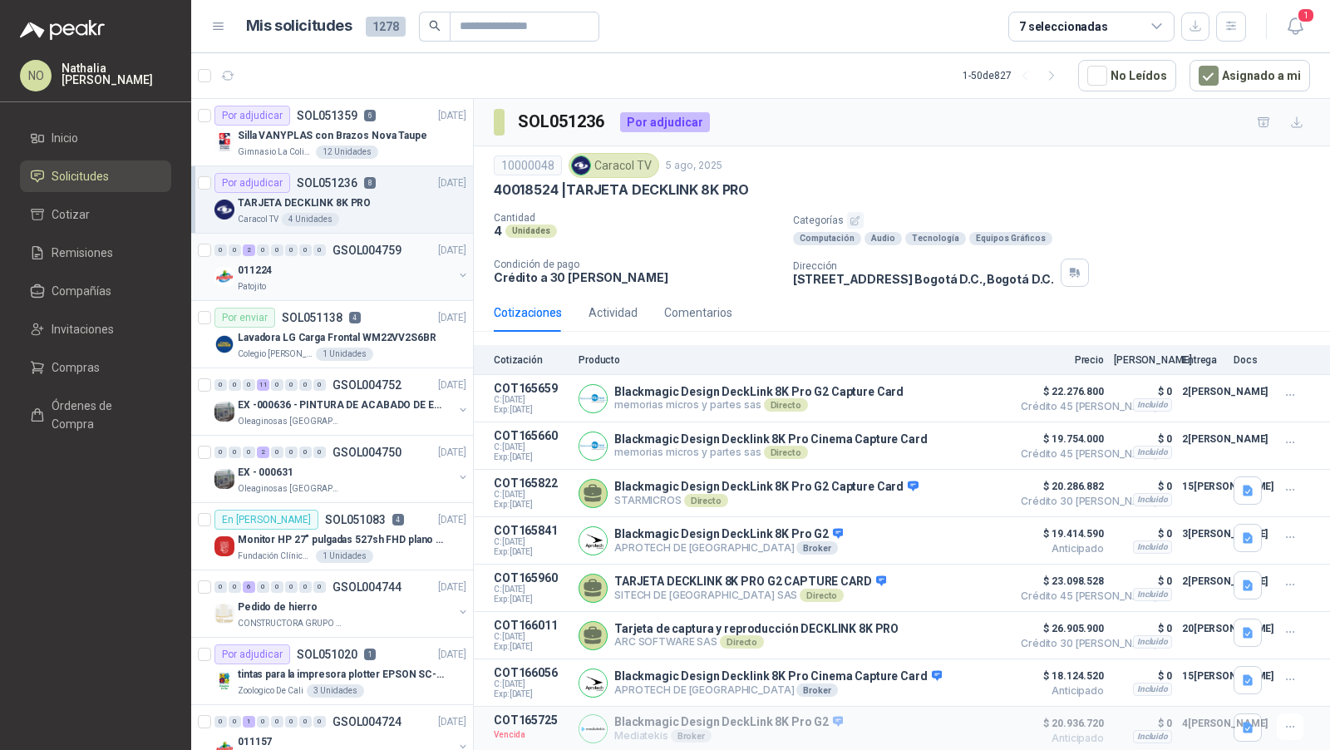
click at [336, 283] on div "Patojito" at bounding box center [345, 286] width 215 height 13
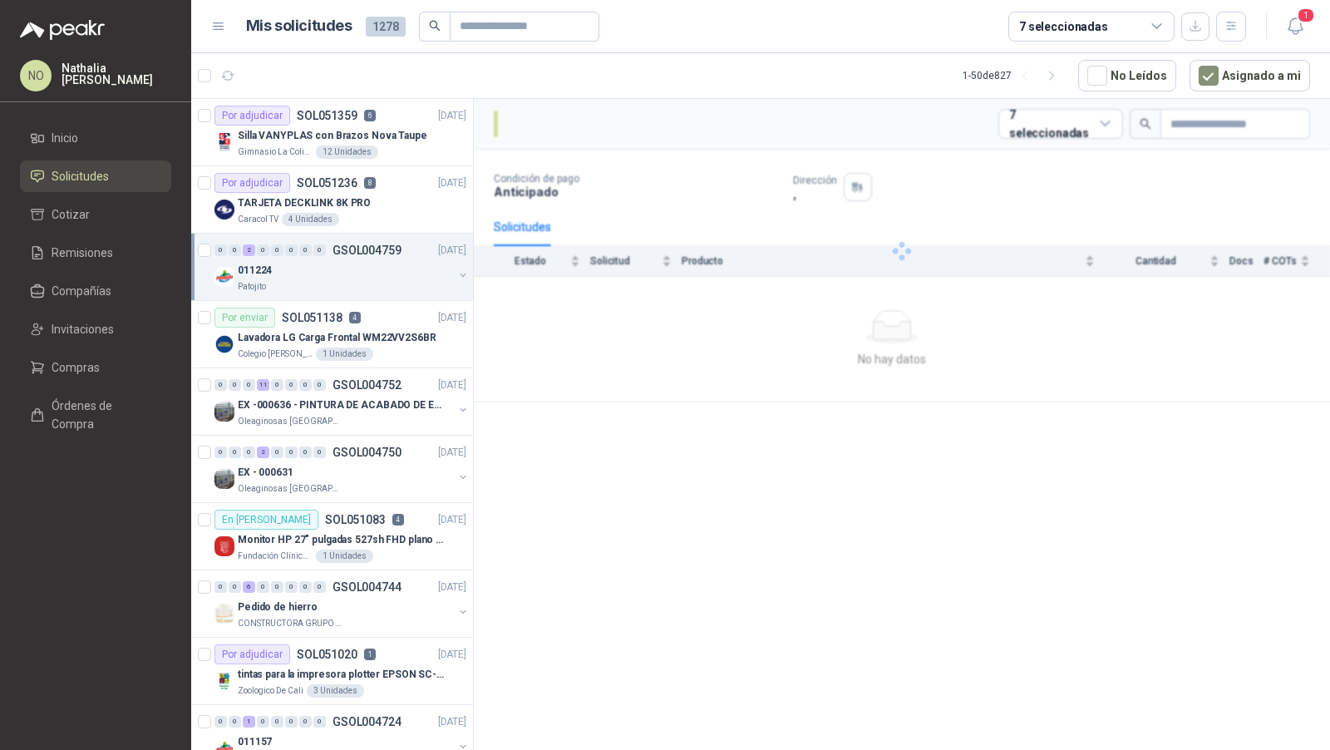
click at [336, 283] on div "Patojito" at bounding box center [345, 286] width 215 height 13
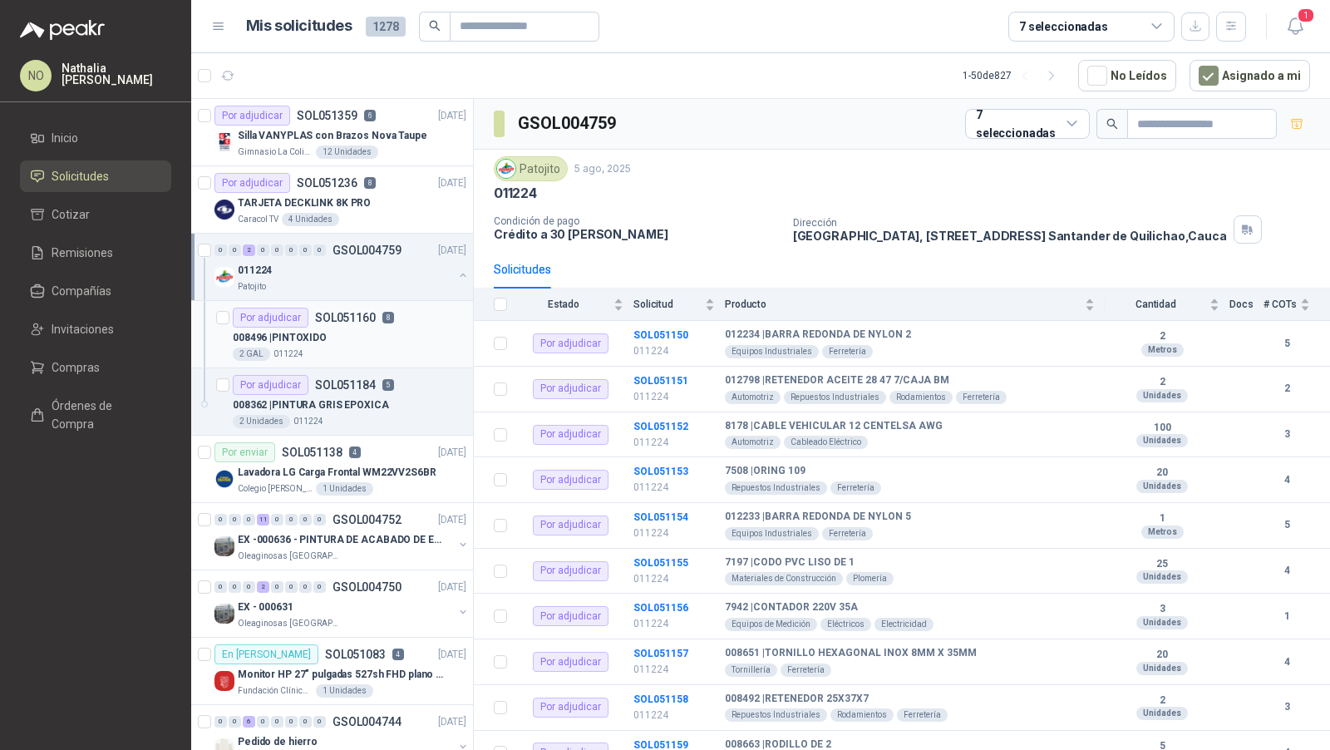
click at [344, 348] on div "2 GAL 011224" at bounding box center [350, 354] width 234 height 13
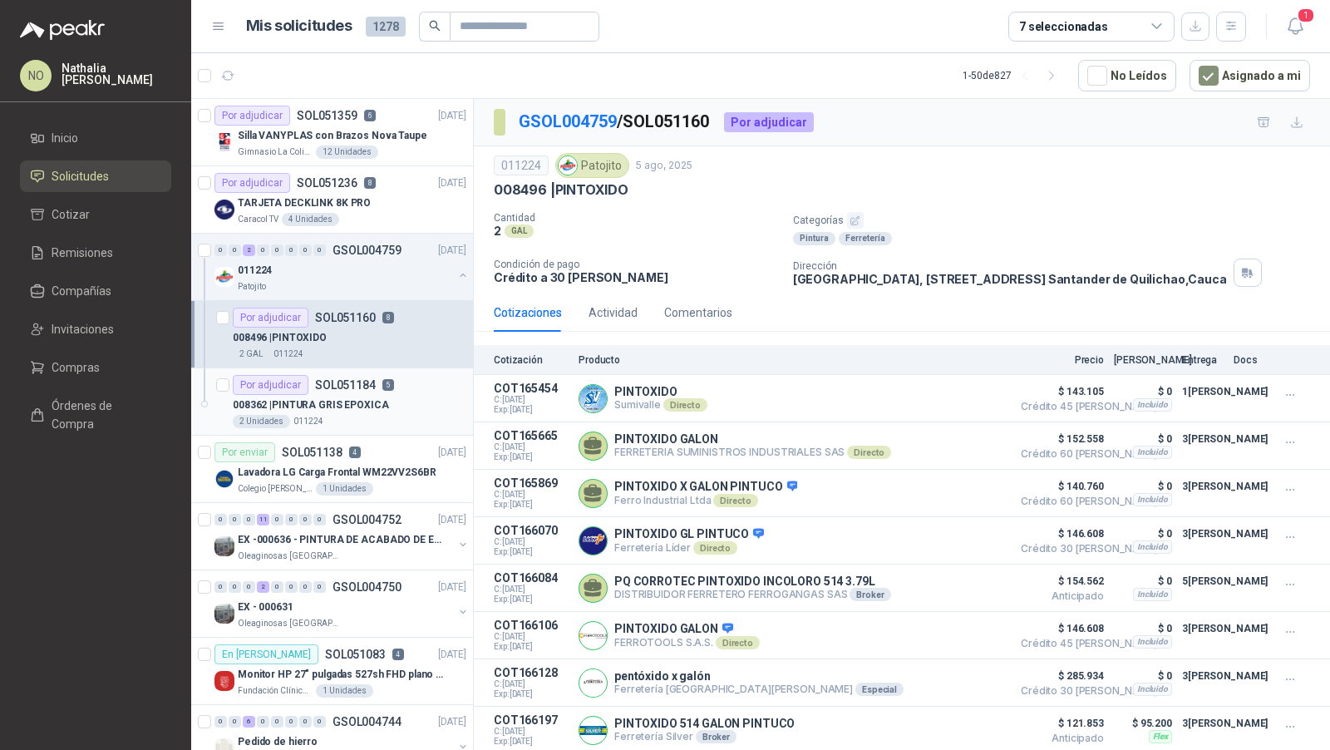
click at [372, 409] on p "008362 | PINTURA GRIS EPOXICA" at bounding box center [311, 405] width 156 height 16
